Goal: Transaction & Acquisition: Obtain resource

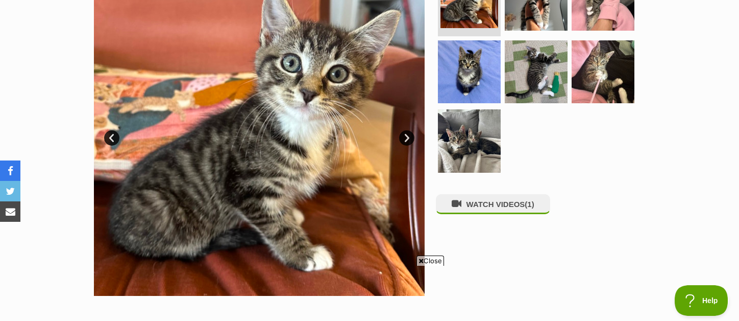
scroll to position [243, 0]
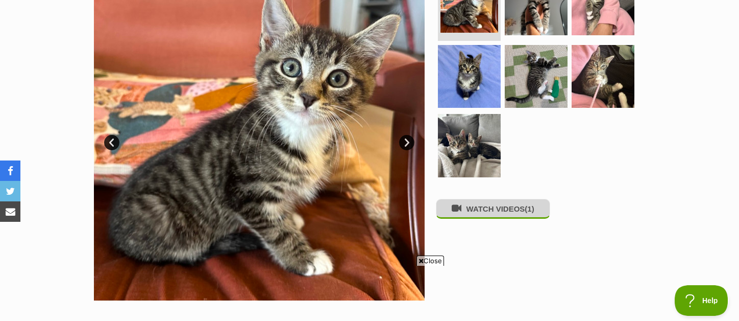
click at [480, 207] on button "WATCH VIDEOS (1)" at bounding box center [493, 209] width 114 height 20
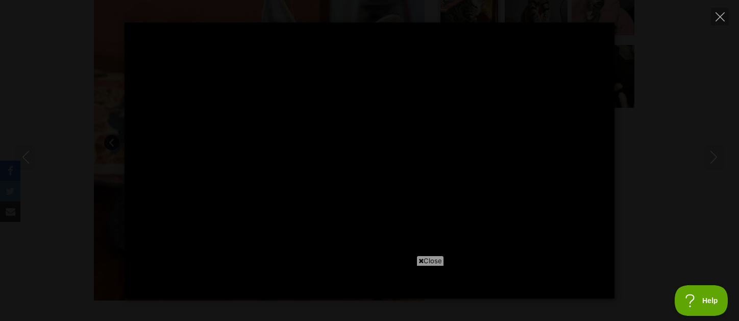
scroll to position [0, 0]
type input "71.14"
click at [719, 16] on icon "Close" at bounding box center [720, 16] width 9 height 9
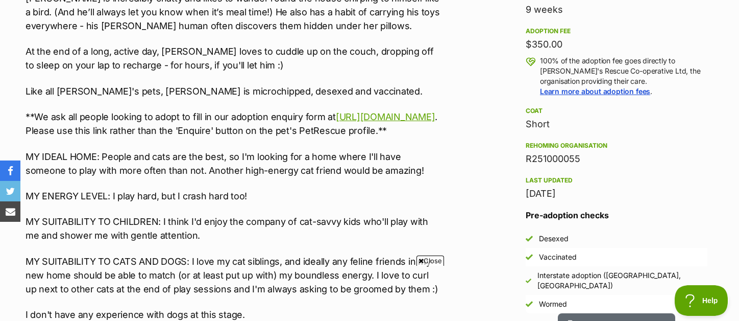
scroll to position [739, 0]
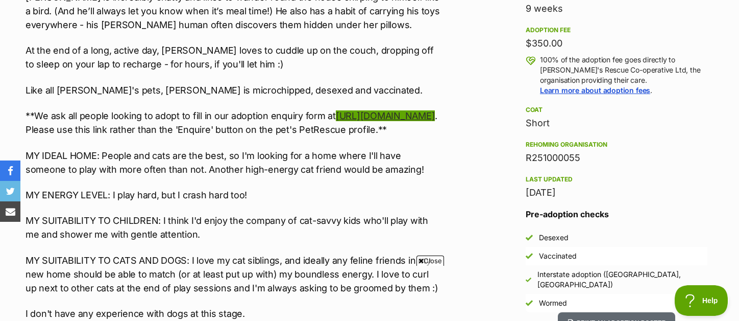
click at [336, 121] on link "[URL][DOMAIN_NAME]" at bounding box center [385, 115] width 99 height 11
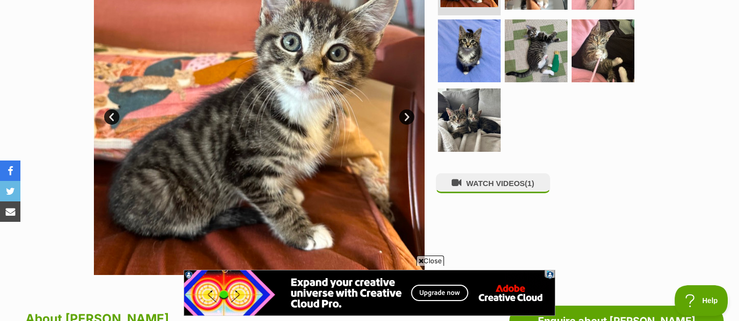
scroll to position [259, 0]
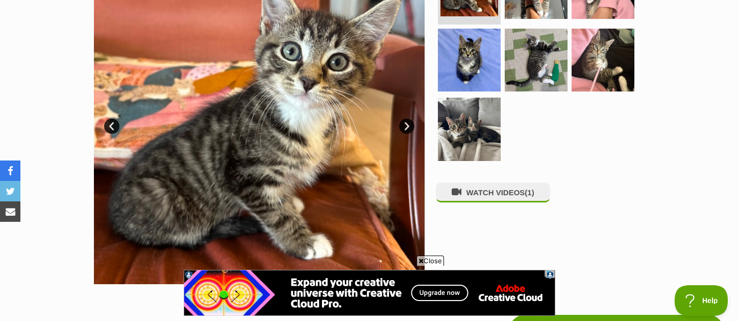
click at [408, 128] on link "Next" at bounding box center [406, 125] width 15 height 15
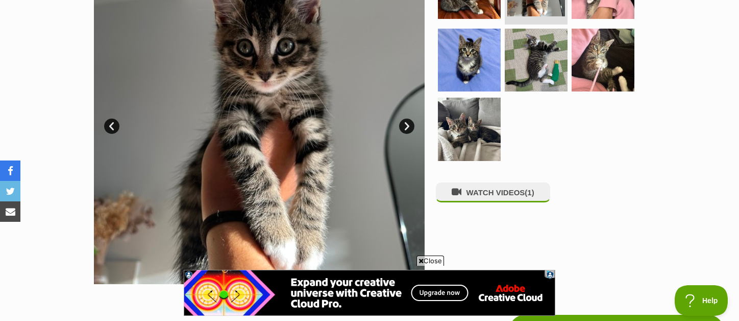
click at [408, 128] on link "Next" at bounding box center [406, 125] width 15 height 15
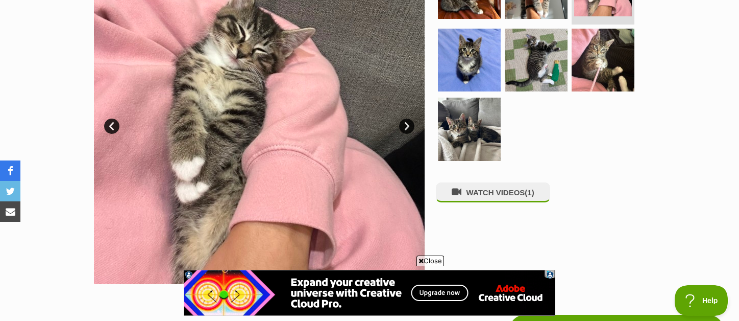
click at [408, 128] on link "Next" at bounding box center [406, 125] width 15 height 15
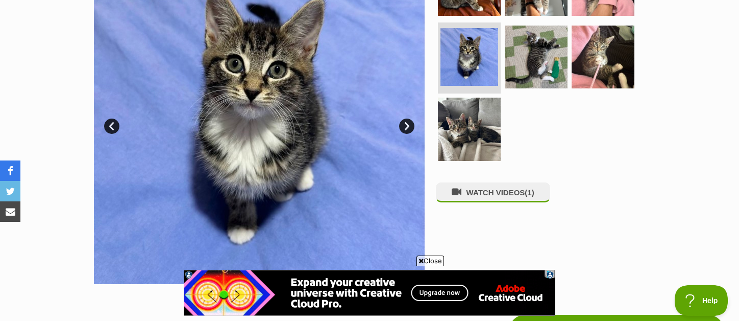
click at [408, 128] on link "Next" at bounding box center [406, 125] width 15 height 15
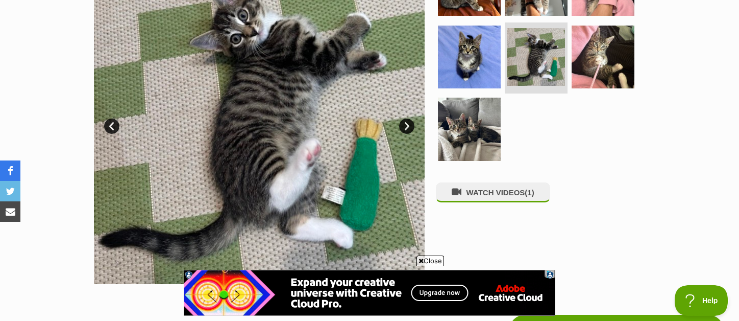
click at [408, 128] on link "Next" at bounding box center [406, 125] width 15 height 15
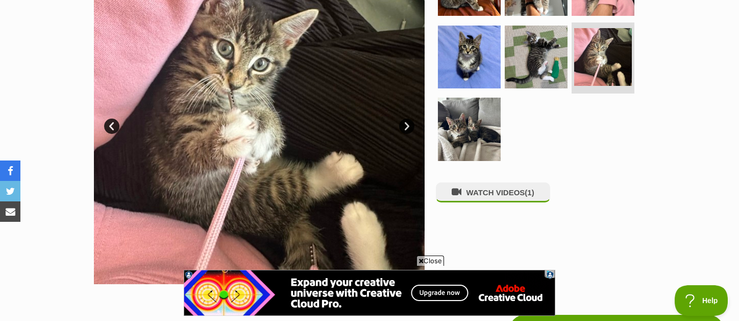
click at [408, 128] on link "Next" at bounding box center [406, 125] width 15 height 15
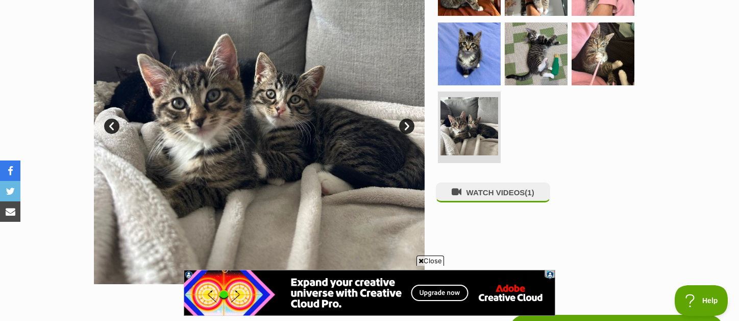
click at [408, 128] on link "Next" at bounding box center [406, 125] width 15 height 15
